Goal: Task Accomplishment & Management: Complete application form

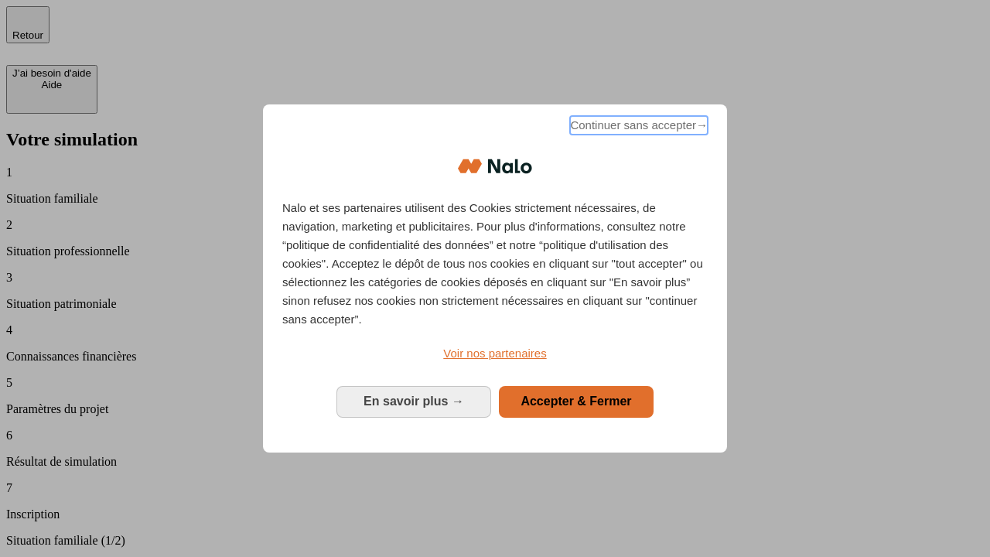
click at [637, 128] on span "Continuer sans accepter →" at bounding box center [639, 125] width 138 height 19
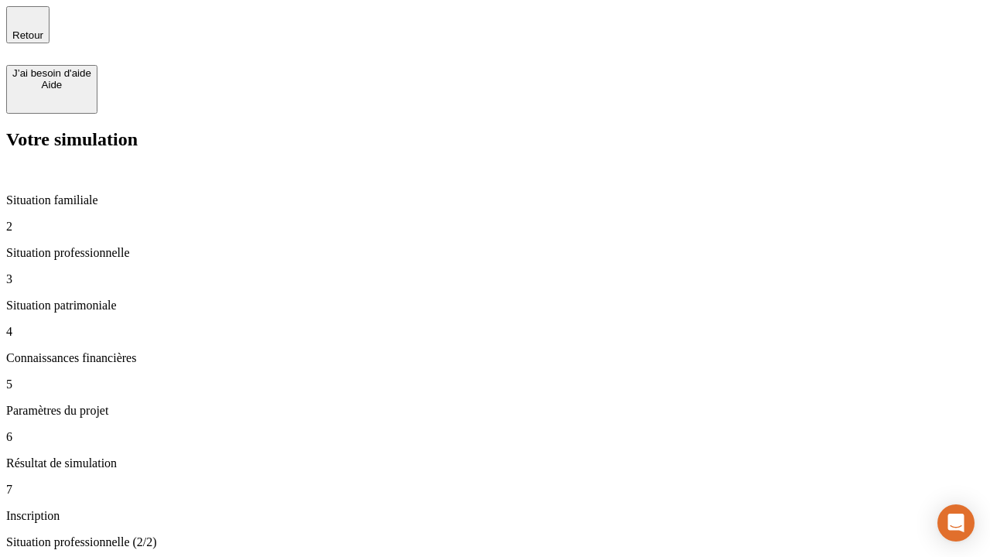
type input "30 000"
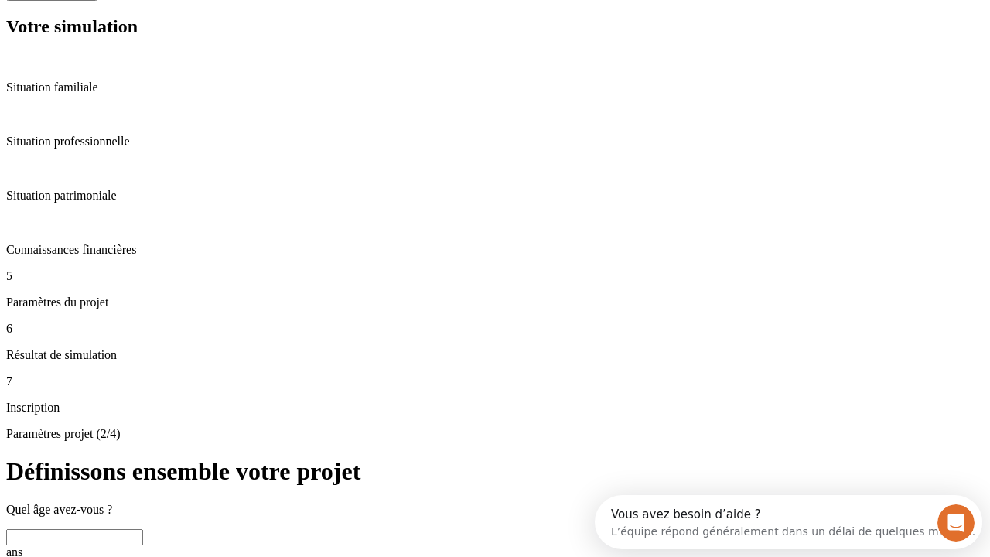
scroll to position [29, 0]
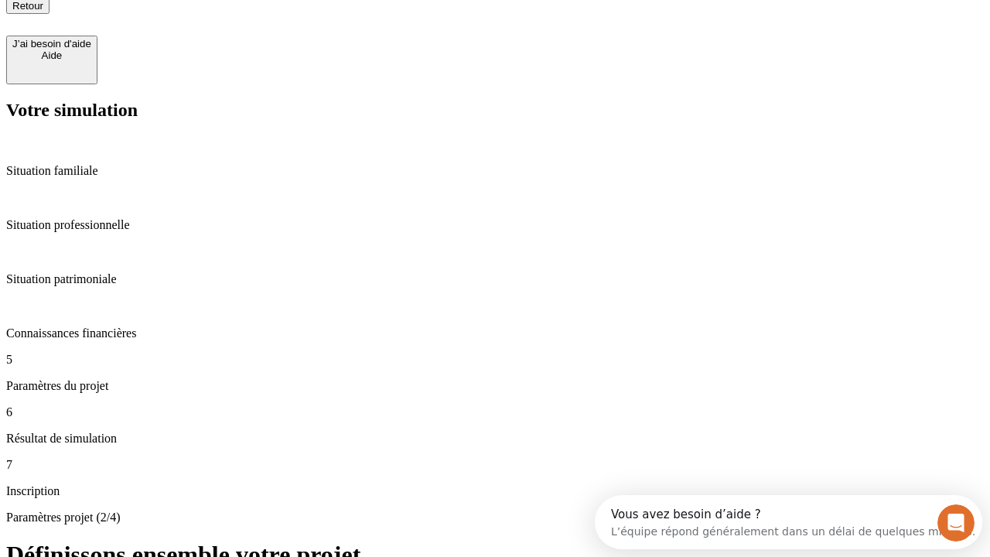
type input "25"
type input "64"
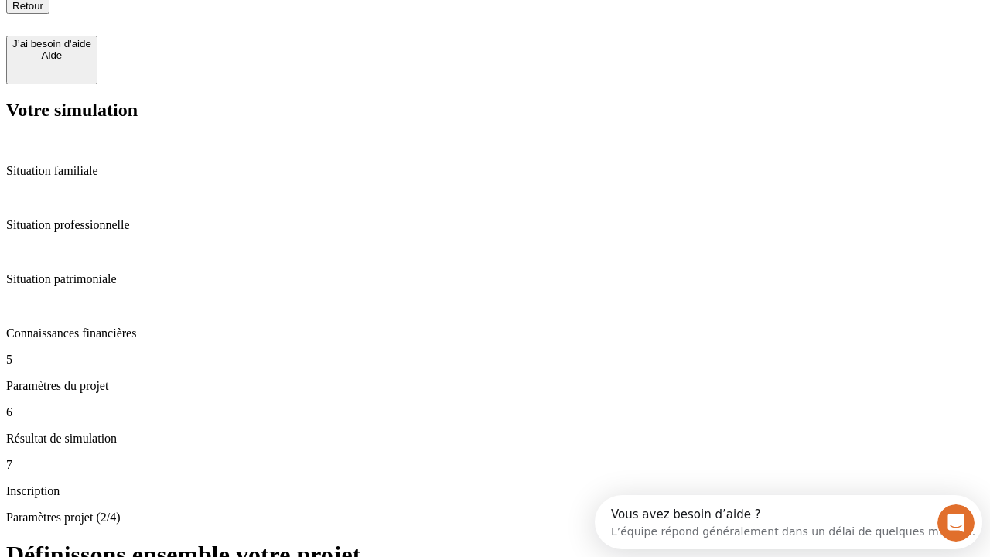
type input "1 000"
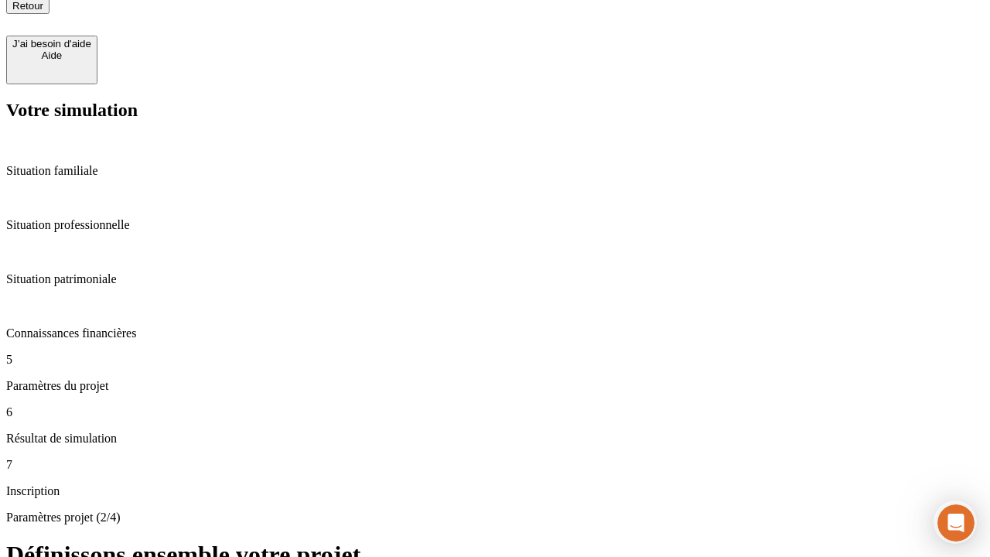
type input "640"
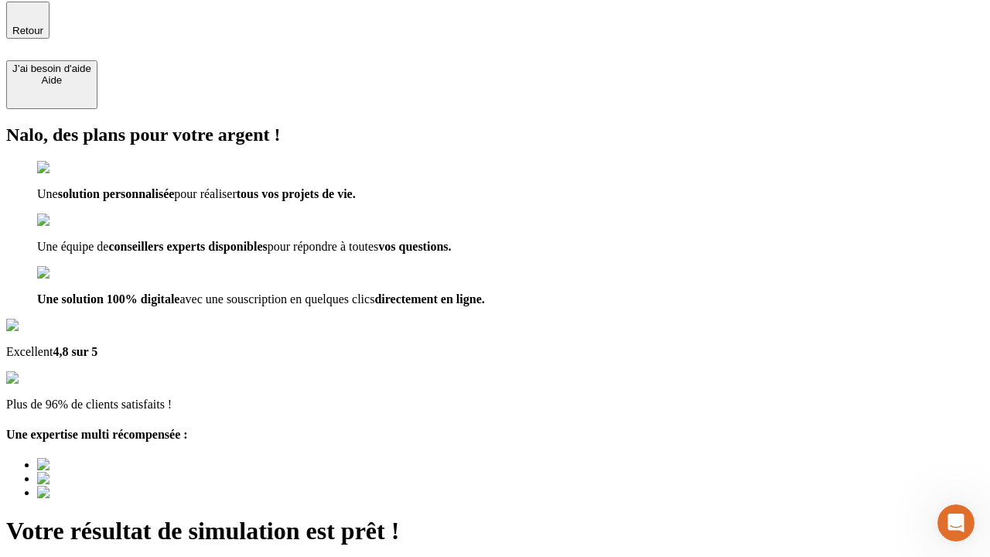
type input "[EMAIL_ADDRESS][PERSON_NAME][DOMAIN_NAME]"
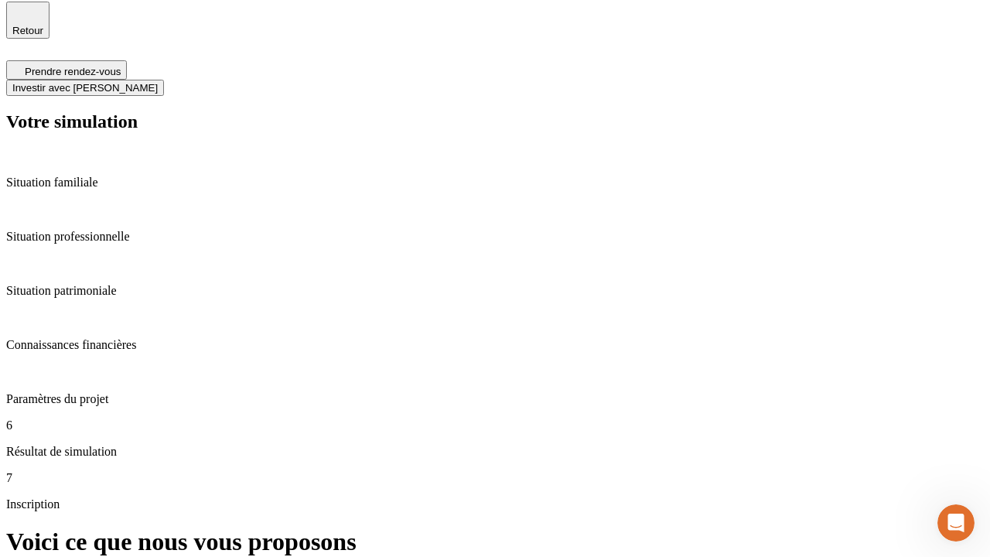
click at [158, 82] on span "Investir avec [PERSON_NAME]" at bounding box center [84, 88] width 145 height 12
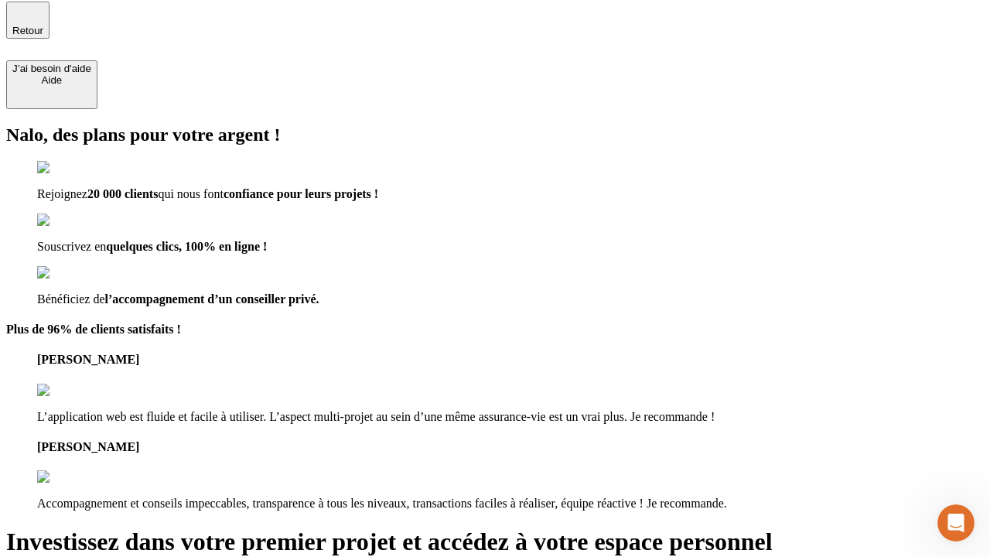
scroll to position [3, 0]
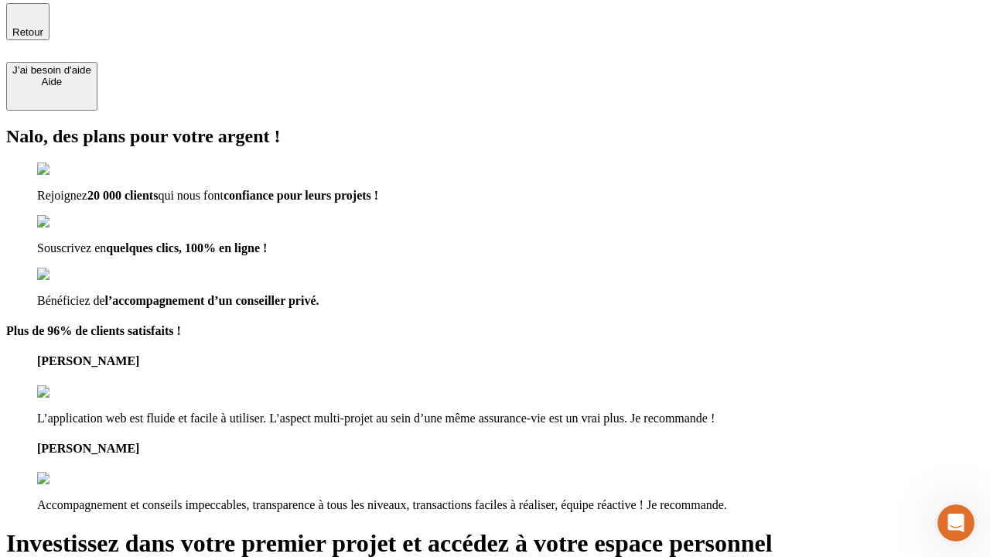
type input "[PERSON_NAME][EMAIL_ADDRESS][DOMAIN_NAME]"
